Goal: Task Accomplishment & Management: Manage account settings

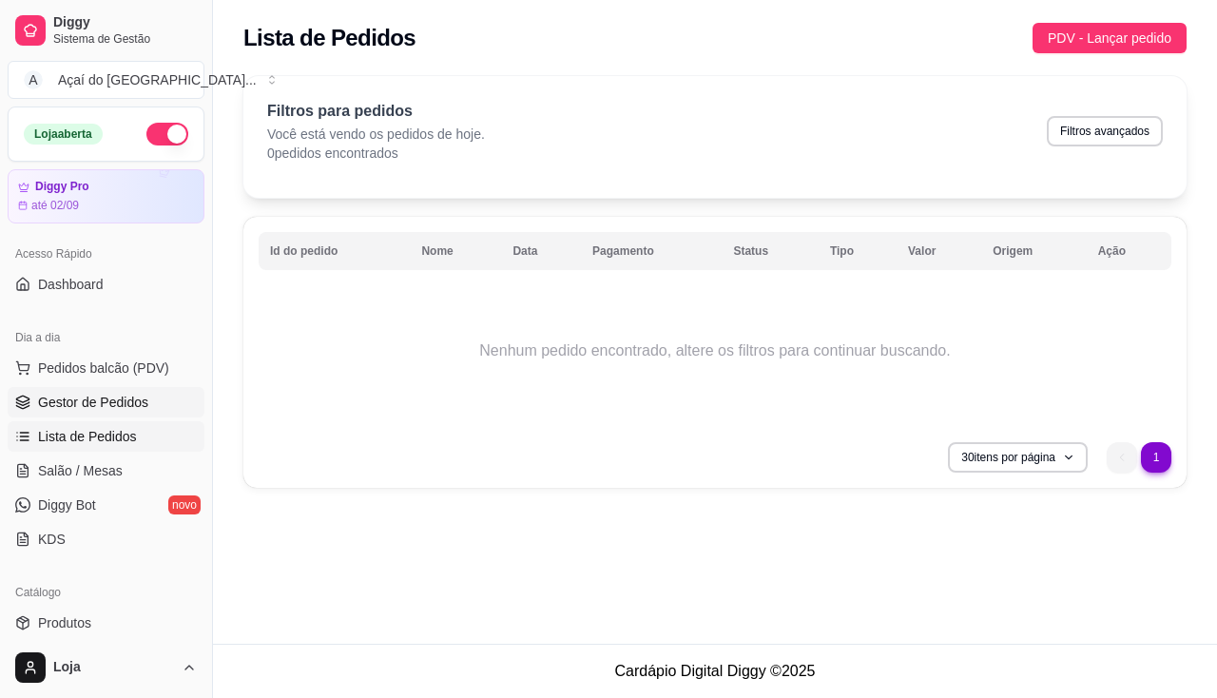
click at [90, 408] on span "Gestor de Pedidos" at bounding box center [93, 402] width 110 height 19
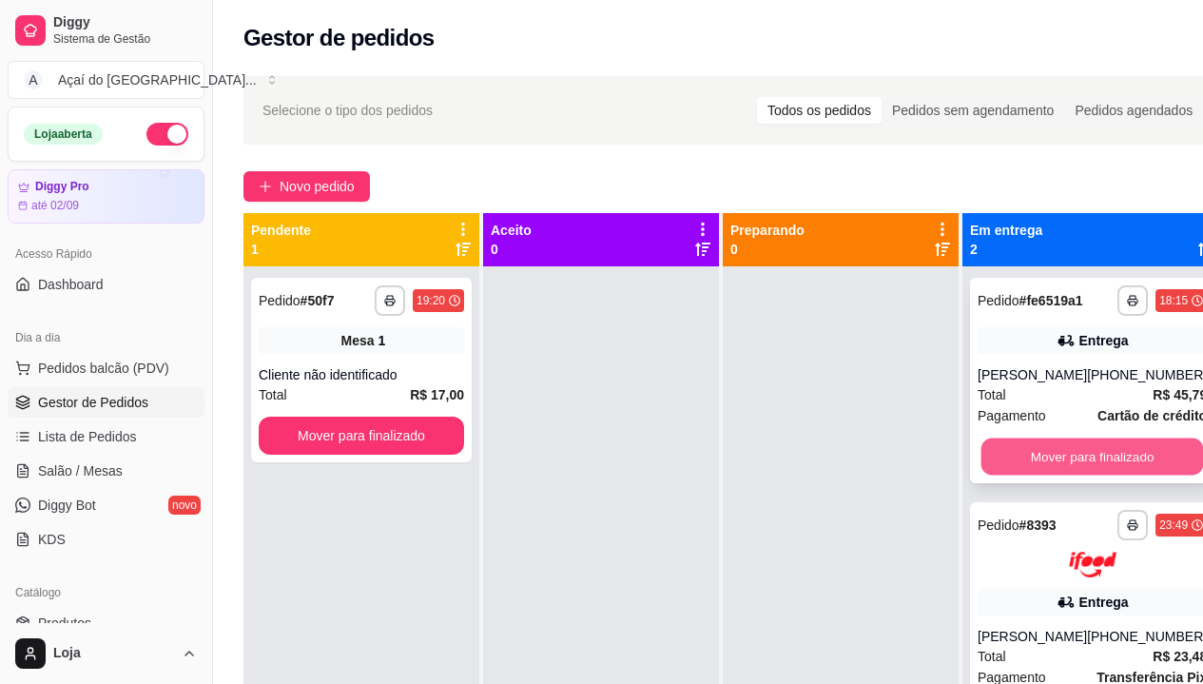
click at [1024, 469] on button "Mover para finalizado" at bounding box center [1092, 456] width 223 height 37
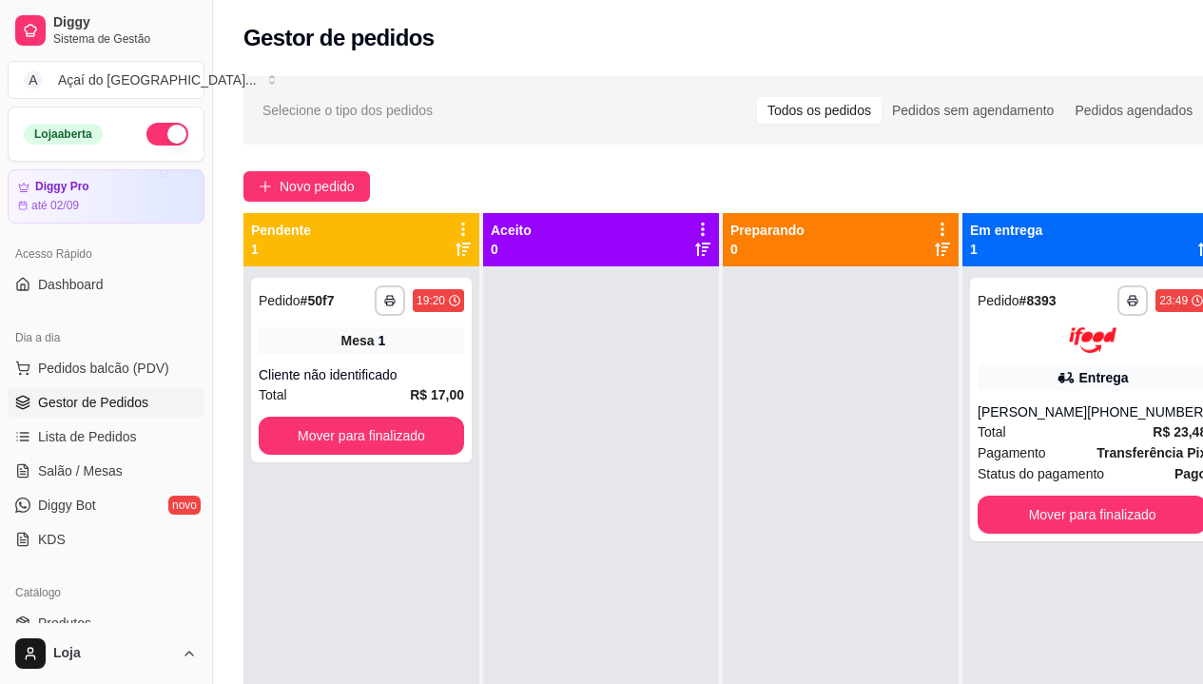
click at [1024, 469] on span "Status do pagamento" at bounding box center [1041, 473] width 126 height 21
click at [1039, 502] on button "Mover para finalizado" at bounding box center [1092, 514] width 229 height 38
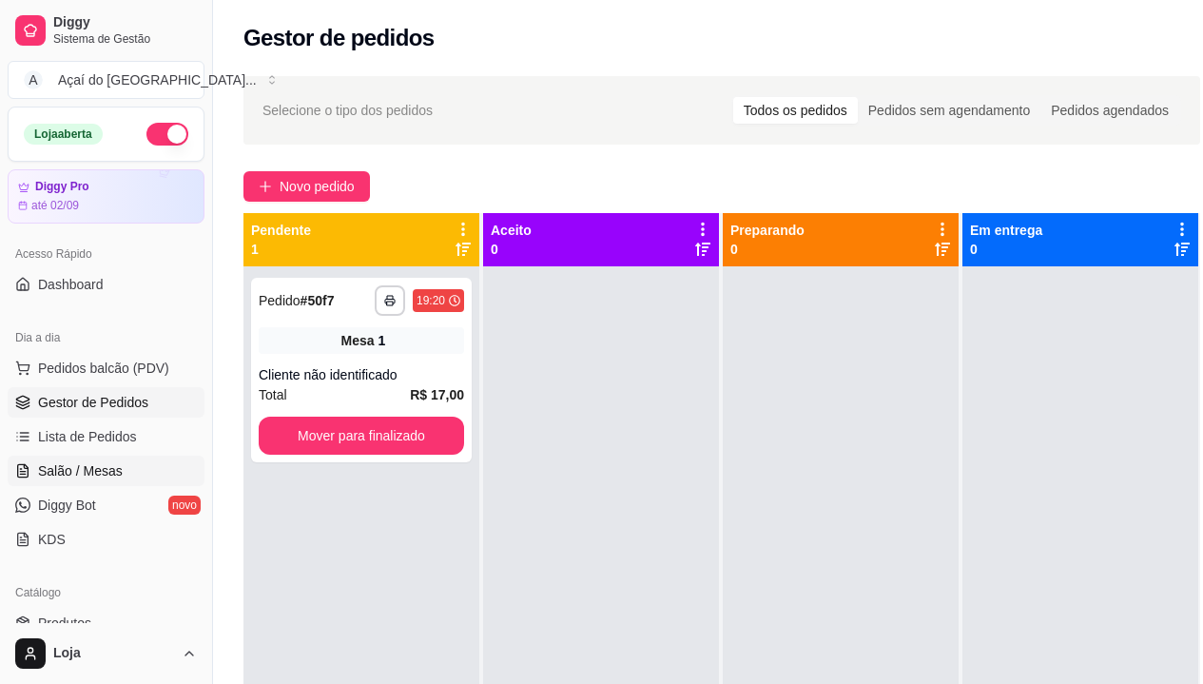
click at [116, 464] on span "Salão / Mesas" at bounding box center [80, 470] width 85 height 19
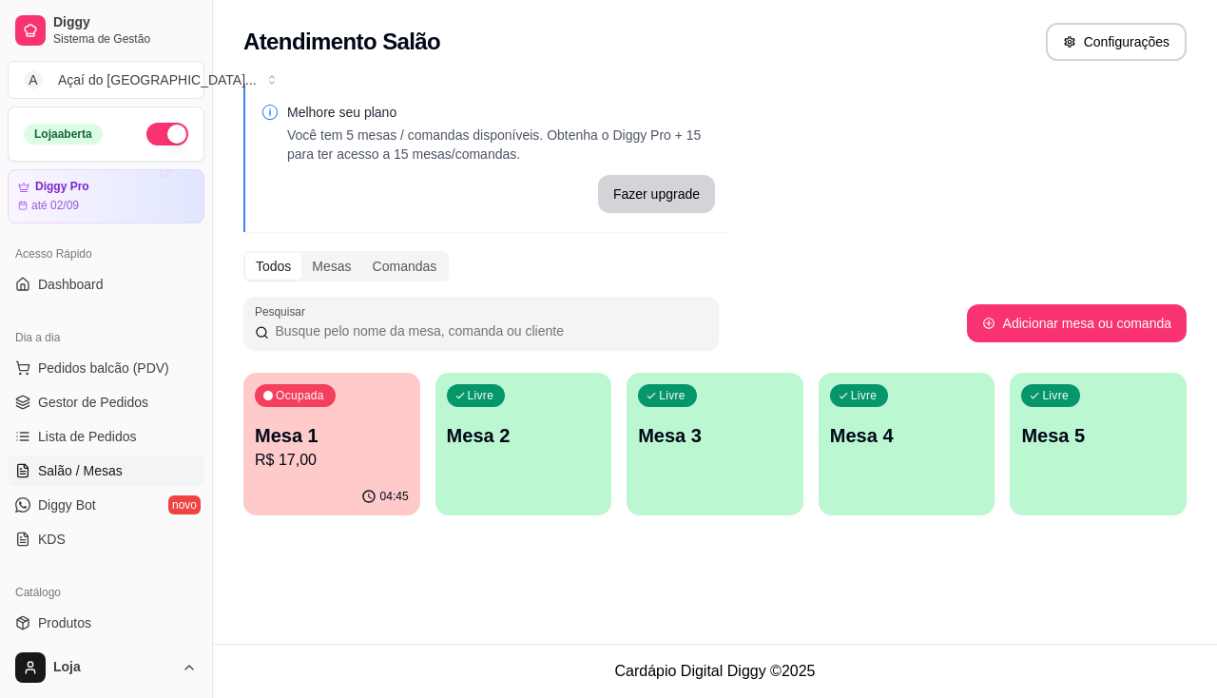
click at [286, 429] on p "Mesa 1" at bounding box center [332, 435] width 154 height 27
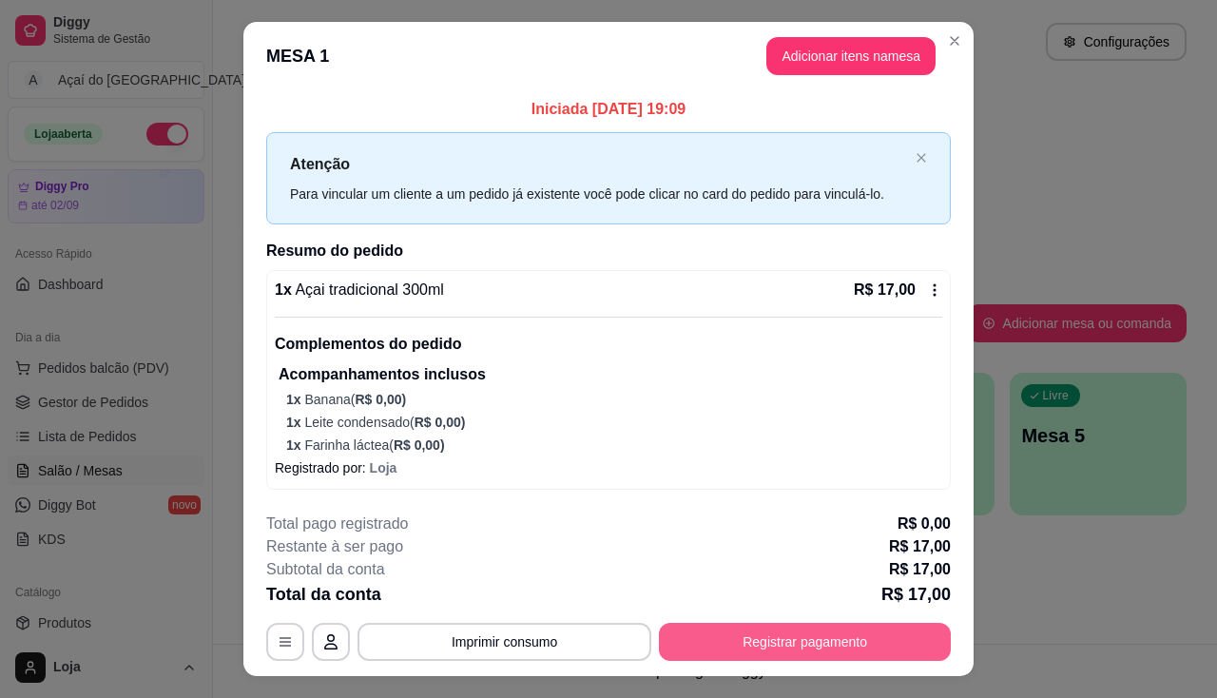
click at [727, 641] on button "Registrar pagamento" at bounding box center [805, 642] width 292 height 38
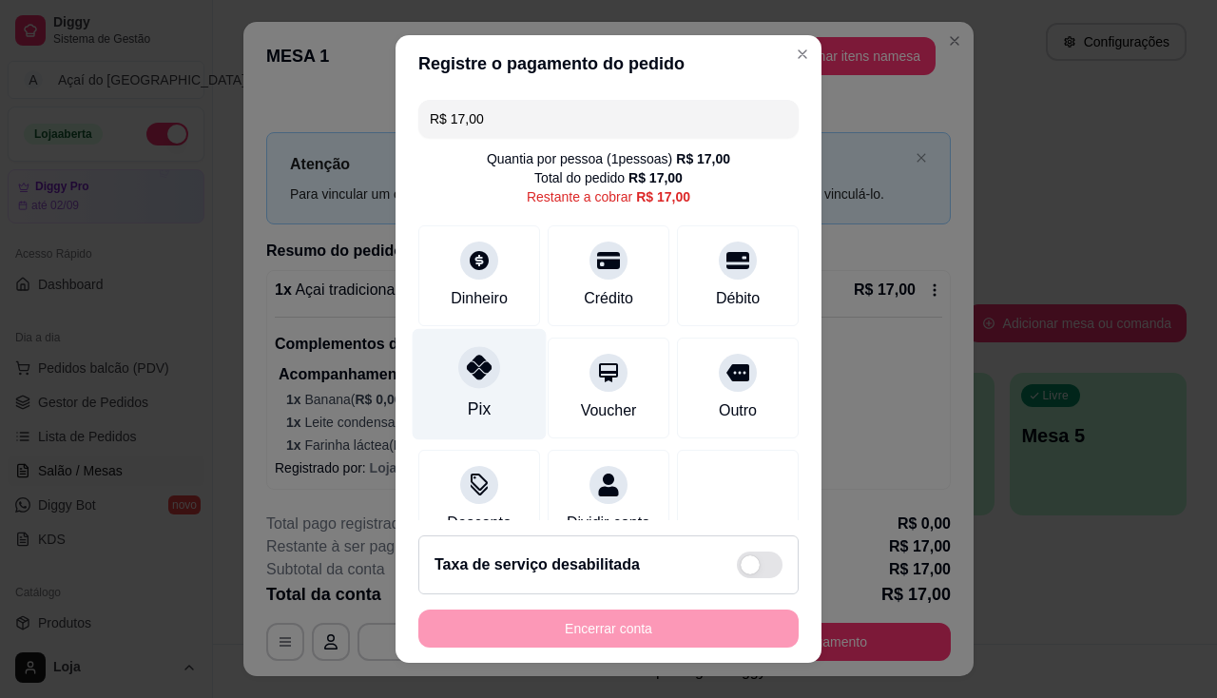
click at [503, 409] on div "Pix" at bounding box center [480, 383] width 134 height 111
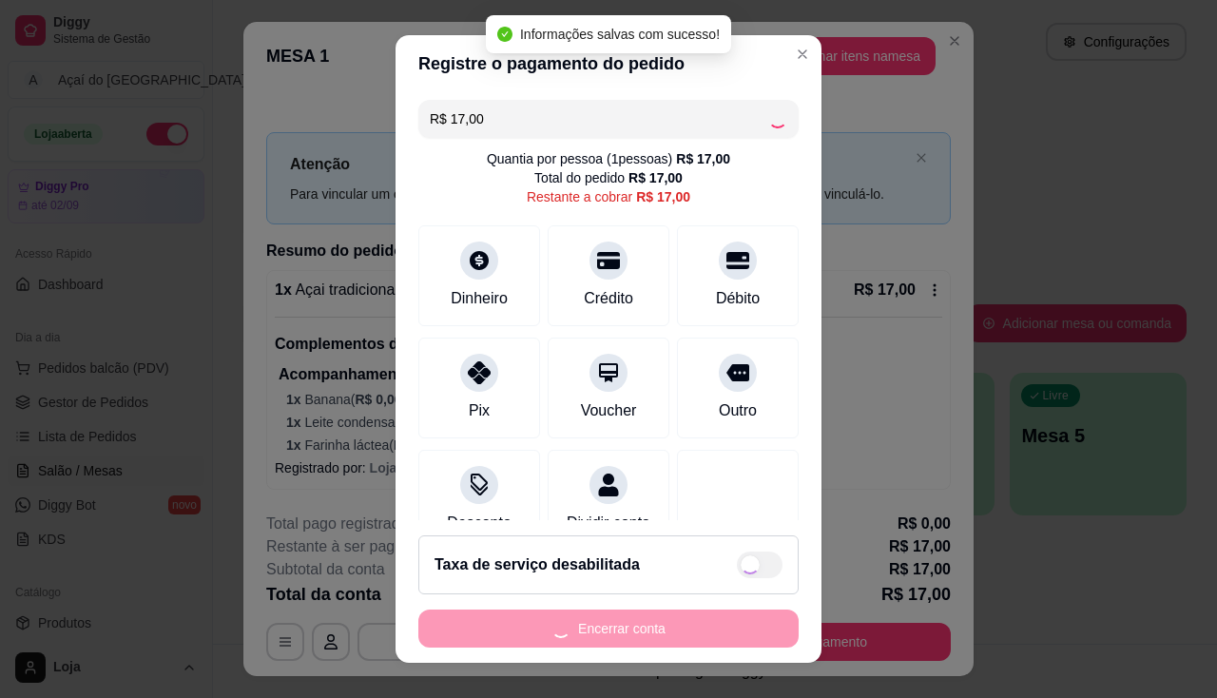
type input "R$ 0,00"
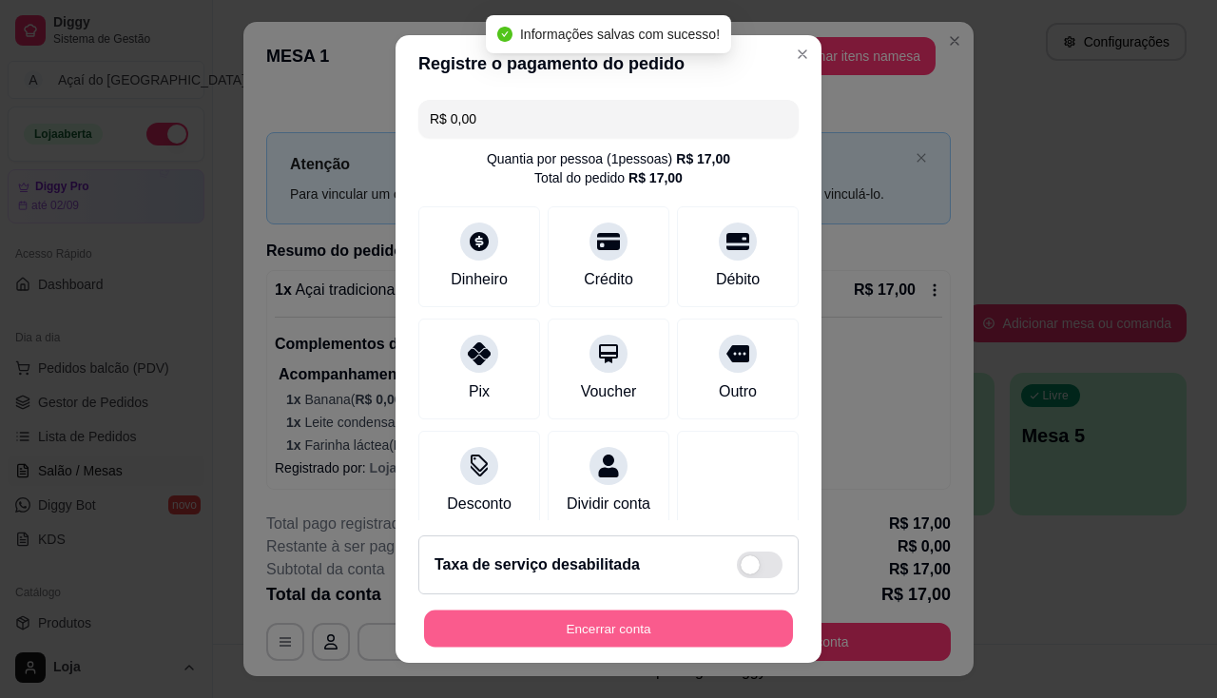
click at [615, 613] on button "Encerrar conta" at bounding box center [608, 628] width 369 height 37
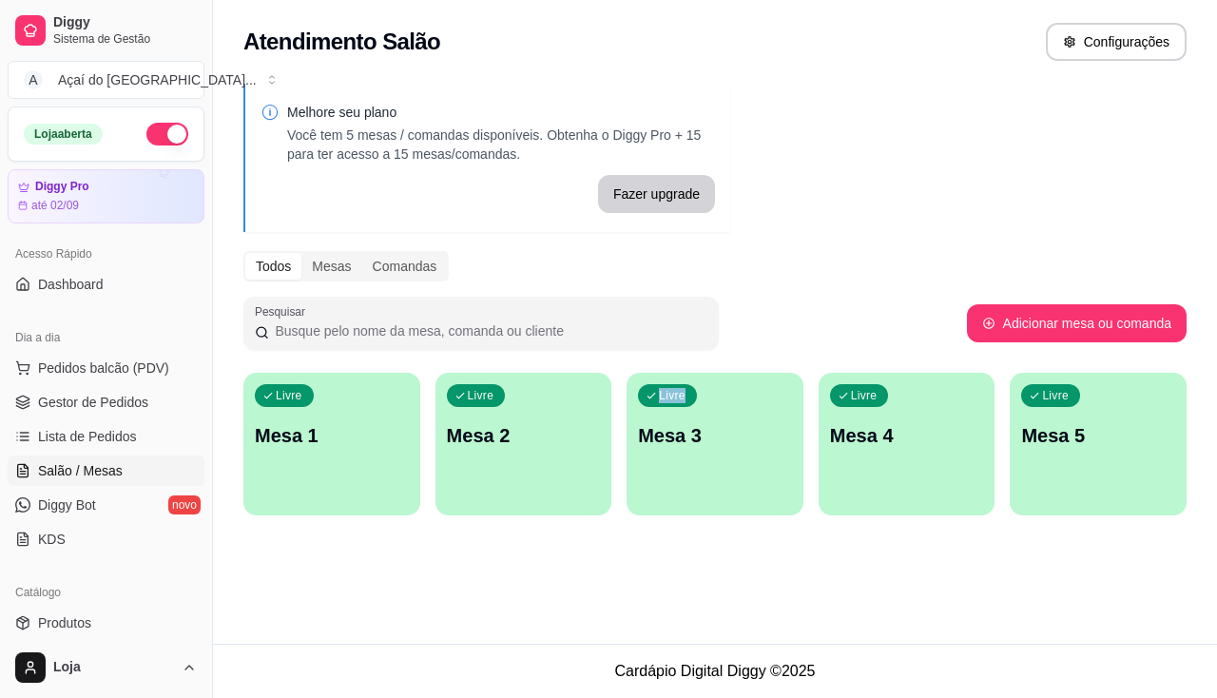
click at [615, 613] on div "Atendimento Salão Configurações Melhore seu plano Você tem 5 mesas / comandas d…" at bounding box center [715, 322] width 1004 height 644
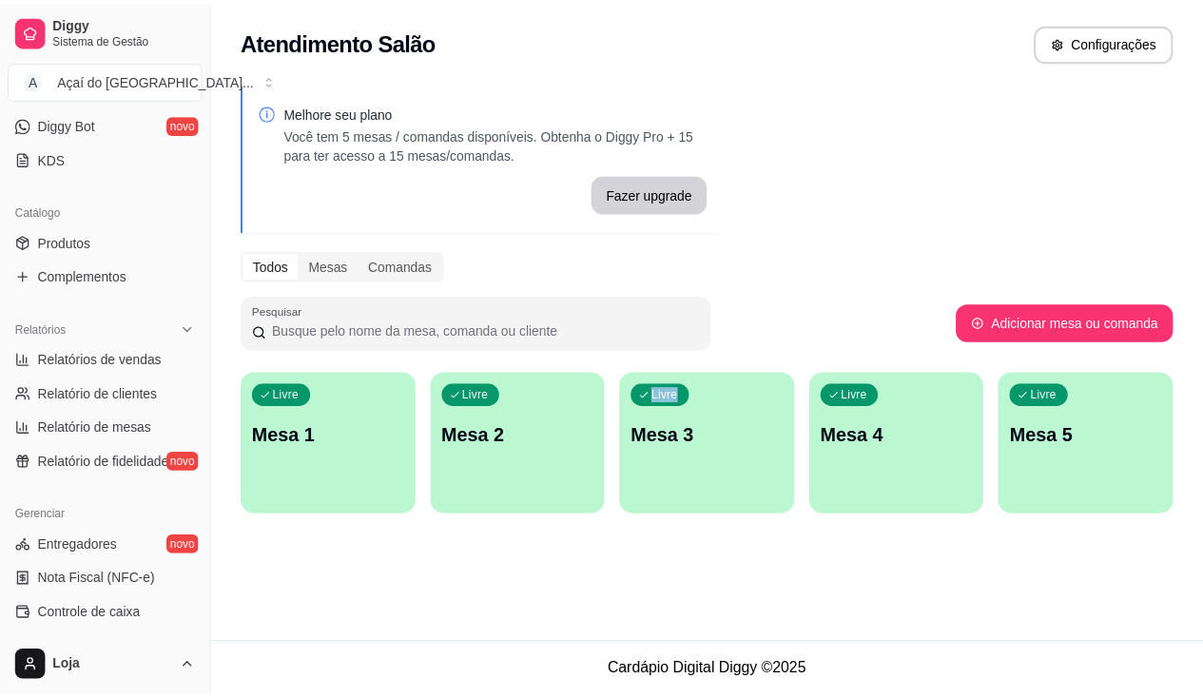
scroll to position [571, 0]
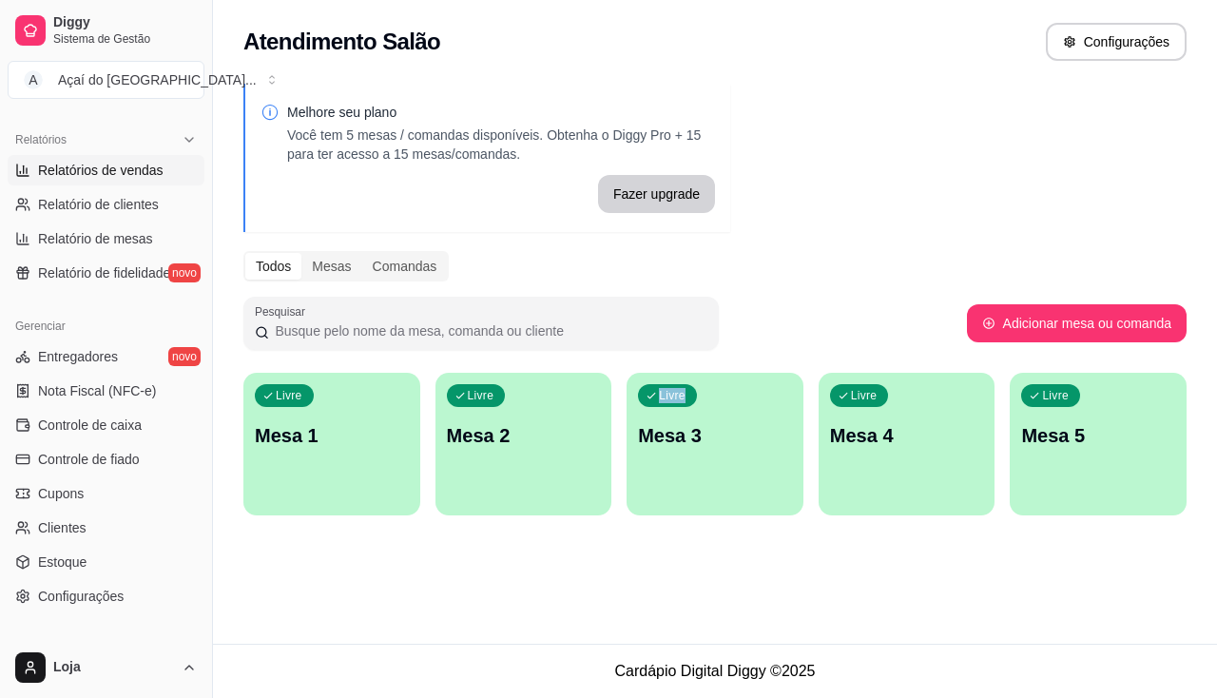
click at [89, 175] on span "Relatórios de vendas" at bounding box center [101, 170] width 126 height 19
select select "ALL"
select select "0"
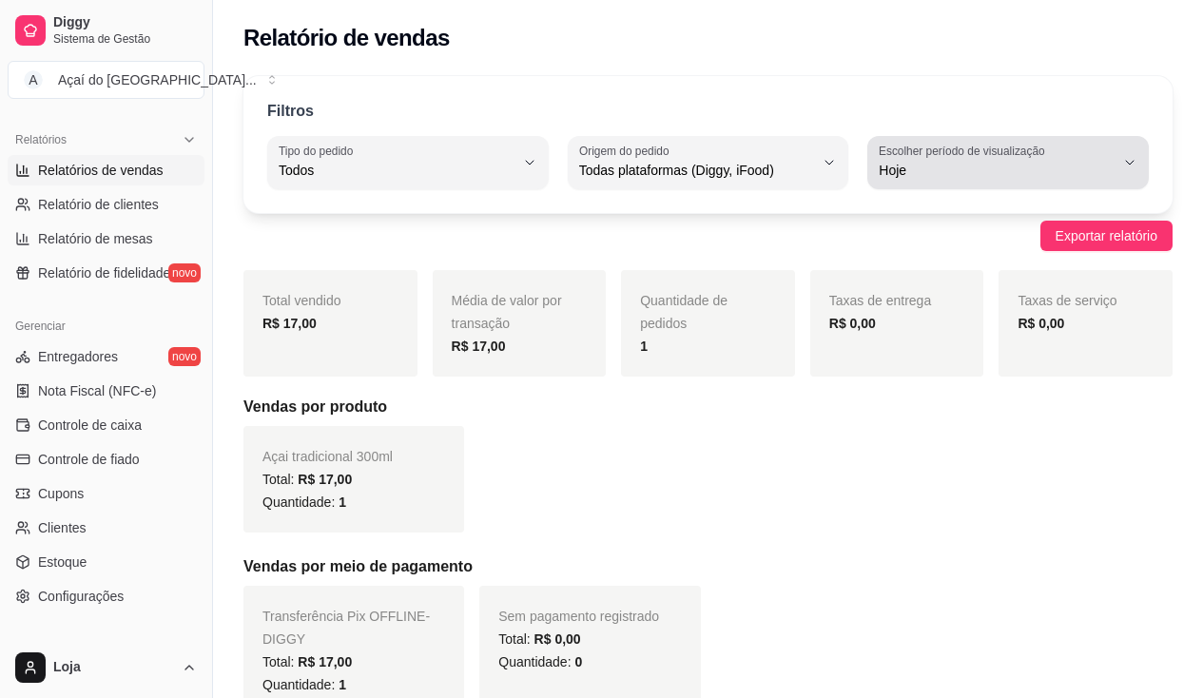
click at [998, 156] on label "Escolher período de visualização" at bounding box center [965, 151] width 172 height 16
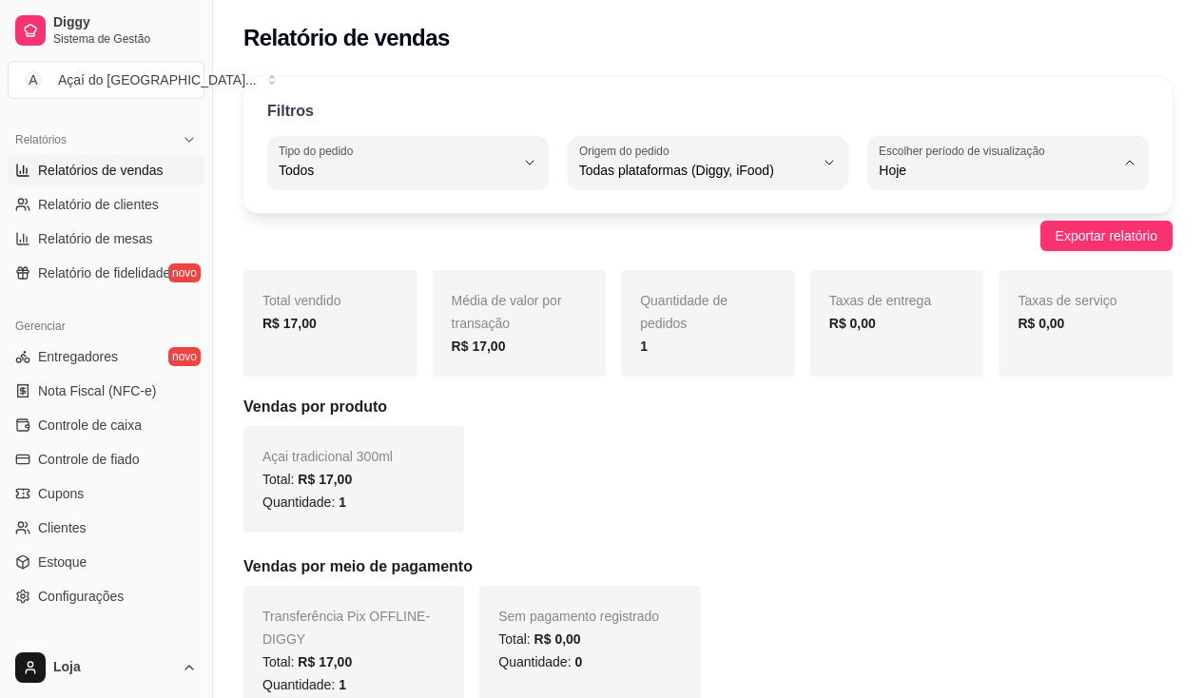
click at [960, 250] on span "Ontem" at bounding box center [999, 247] width 223 height 18
type input "1"
select select "1"
